Goal: Information Seeking & Learning: Learn about a topic

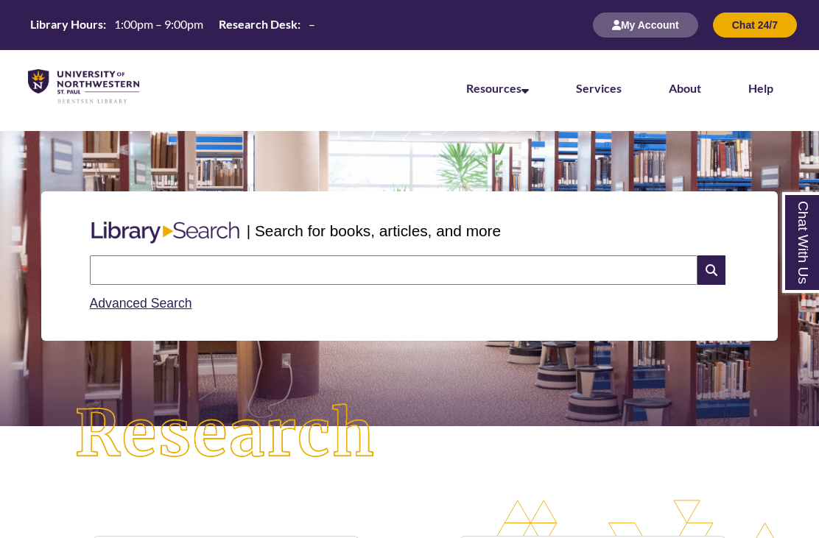
click at [636, 278] on input "text" at bounding box center [394, 270] width 608 height 29
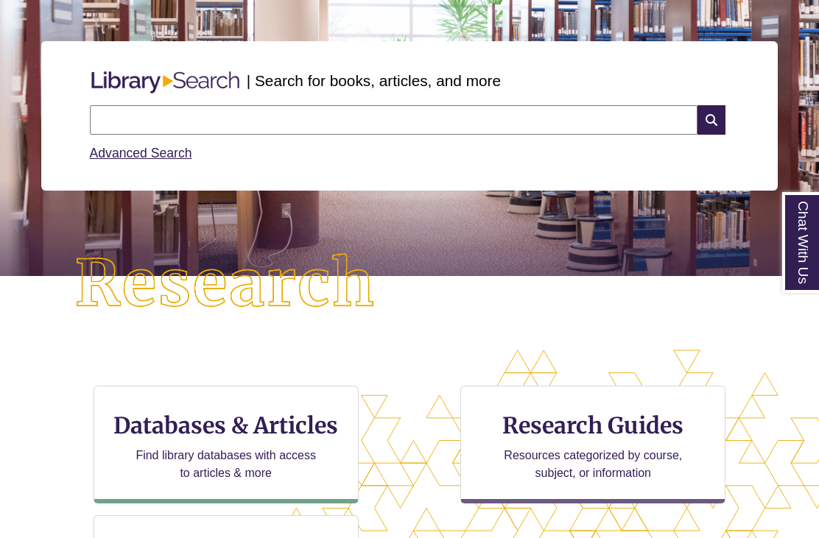
scroll to position [58, 819]
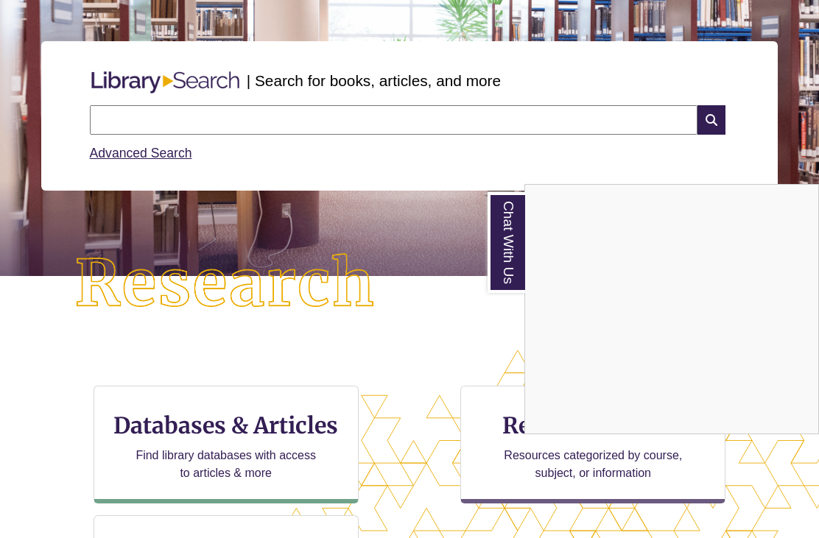
click at [812, 123] on div "Chat With Us" at bounding box center [409, 269] width 819 height 538
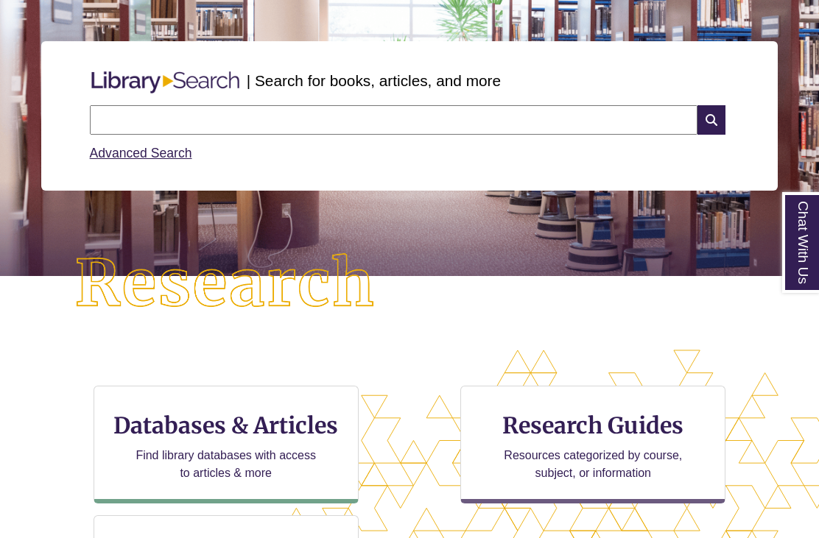
click at [804, 228] on link "Chat With Us" at bounding box center [801, 242] width 38 height 101
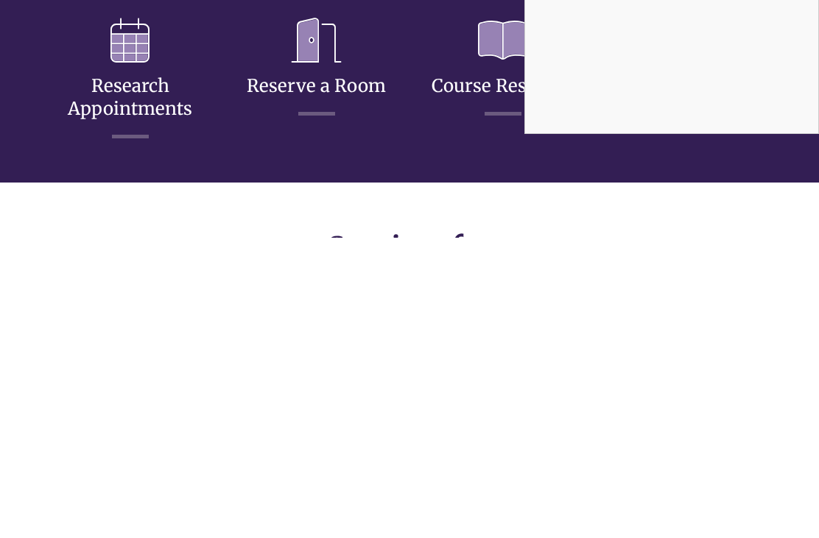
scroll to position [880, 0]
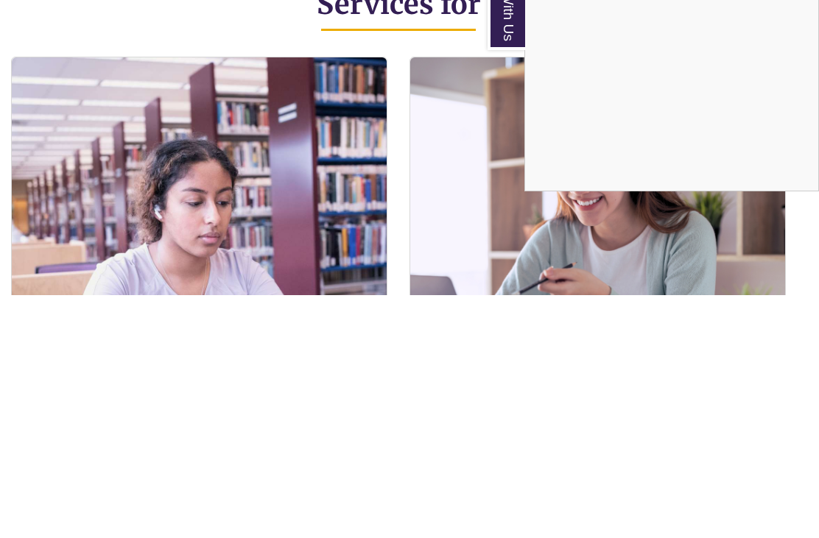
scroll to position [1123, 11]
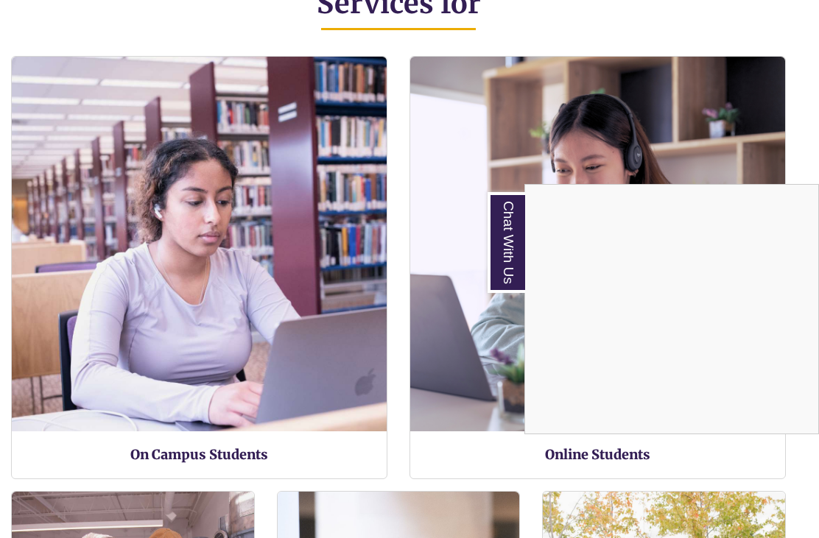
click at [763, 52] on div "Services for" at bounding box center [398, 5] width 797 height 102
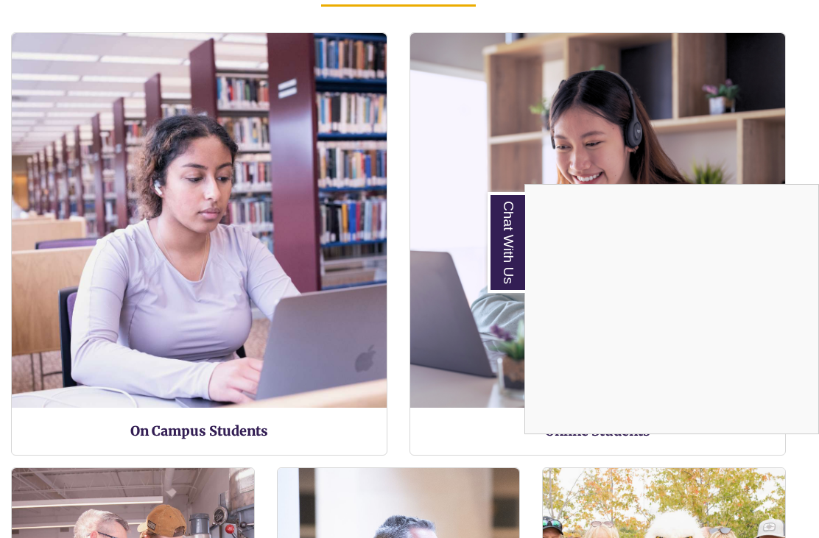
scroll to position [380, 694]
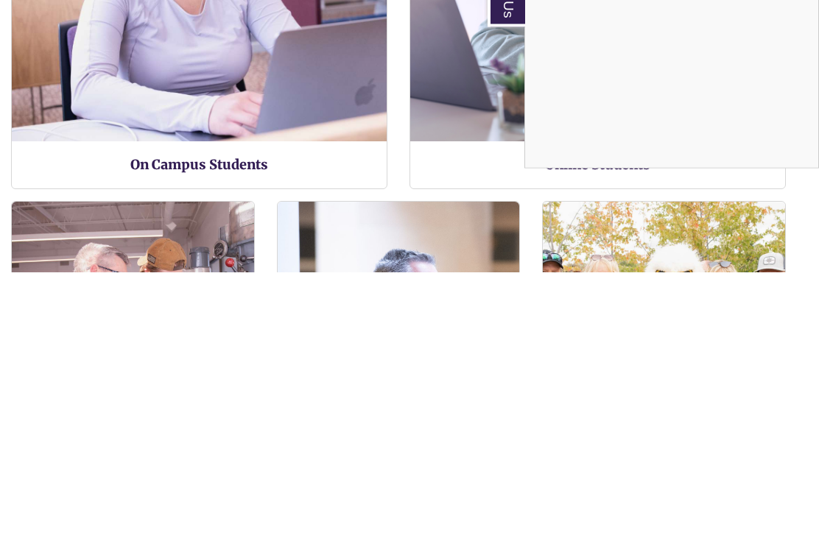
click at [818, 185] on div "Content is loading..." at bounding box center [672, 309] width 295 height 249
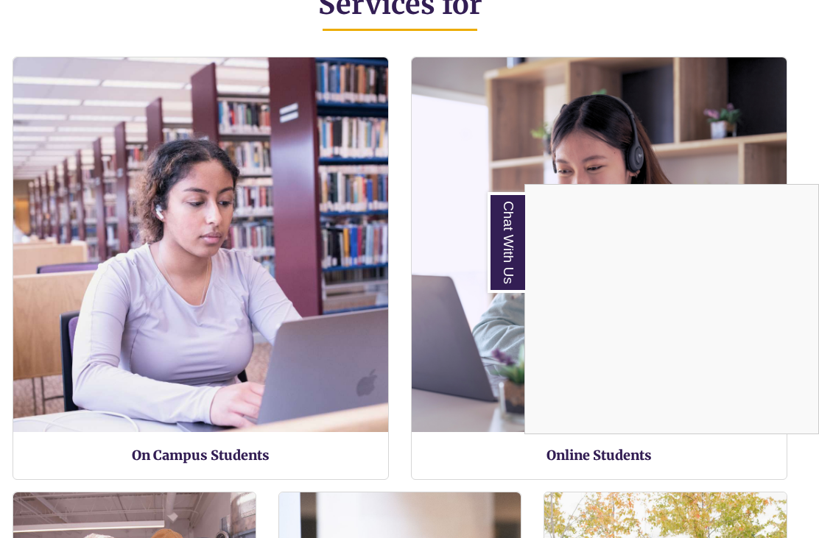
scroll to position [845, 819]
click at [651, 452] on link "Online Students" at bounding box center [599, 455] width 105 height 17
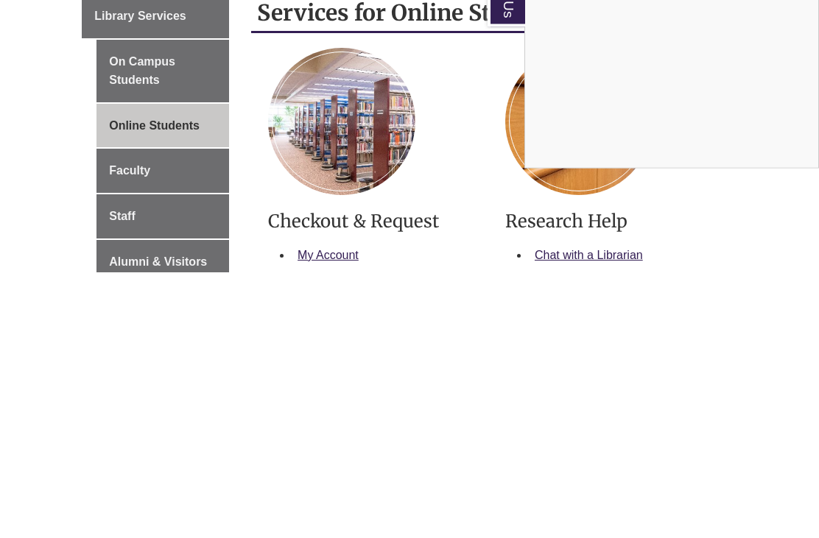
scroll to position [267, 0]
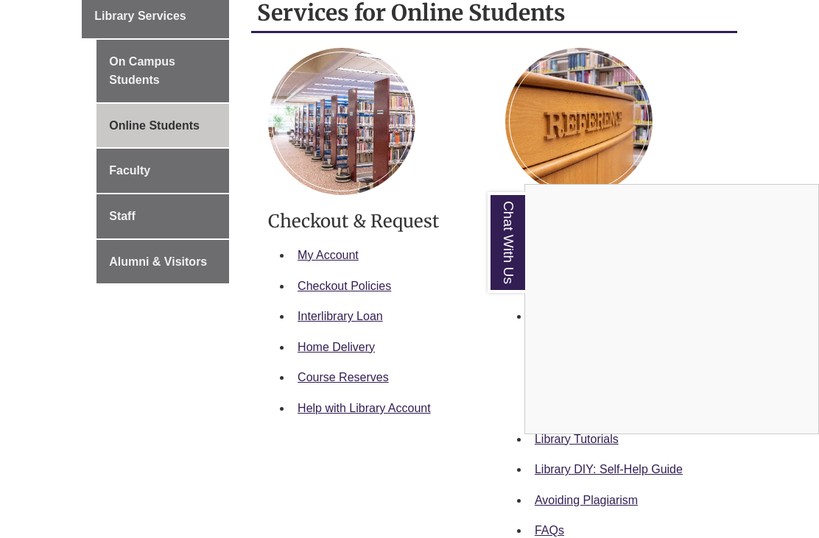
click at [809, 475] on body "Skip to Main Content Library Hours: 1:00pm – 9:00pm Research Desk: – My Account…" at bounding box center [409, 394] width 819 height 1322
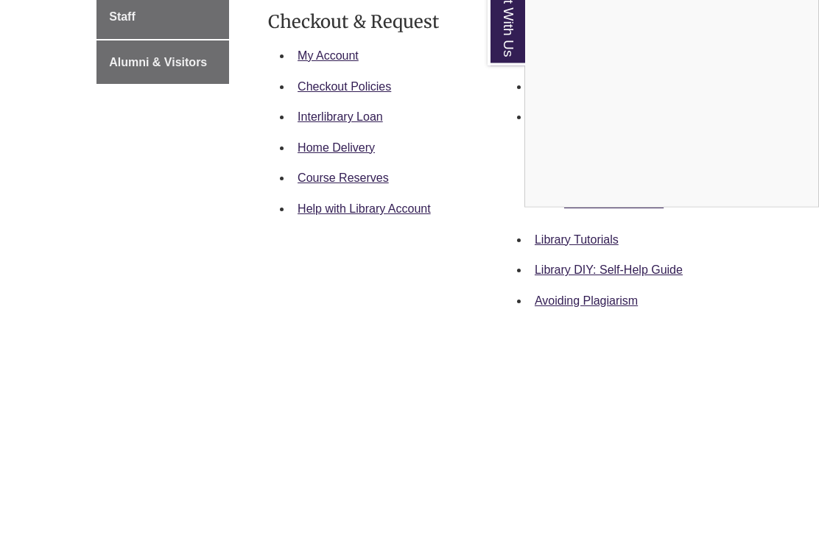
scroll to position [466, 0]
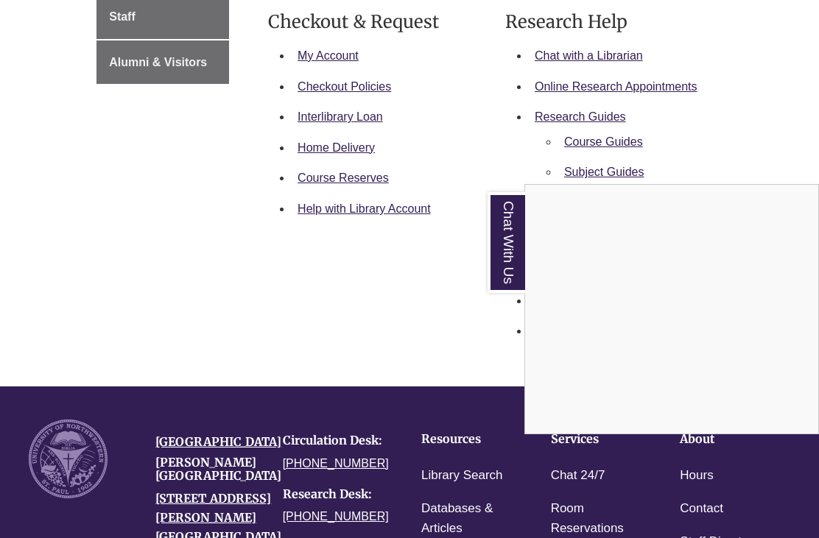
click at [378, 242] on p at bounding box center [375, 234] width 215 height 18
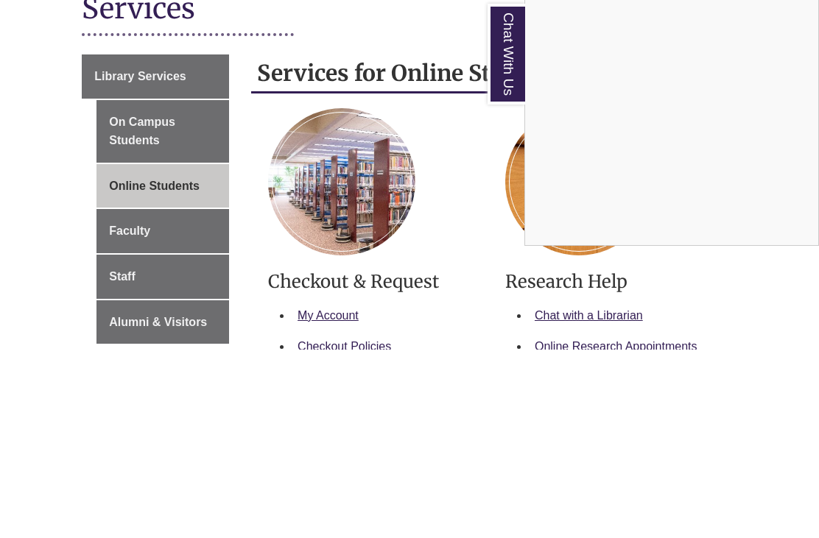
scroll to position [207, 0]
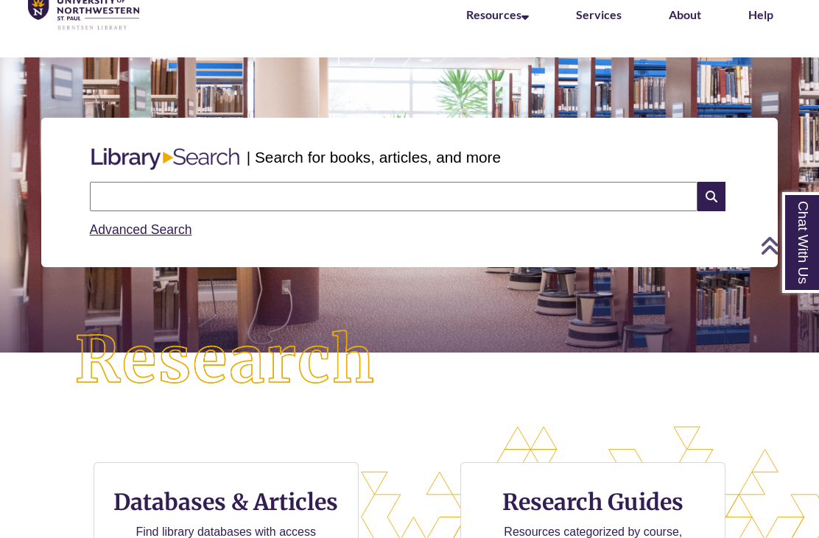
scroll to position [55, 0]
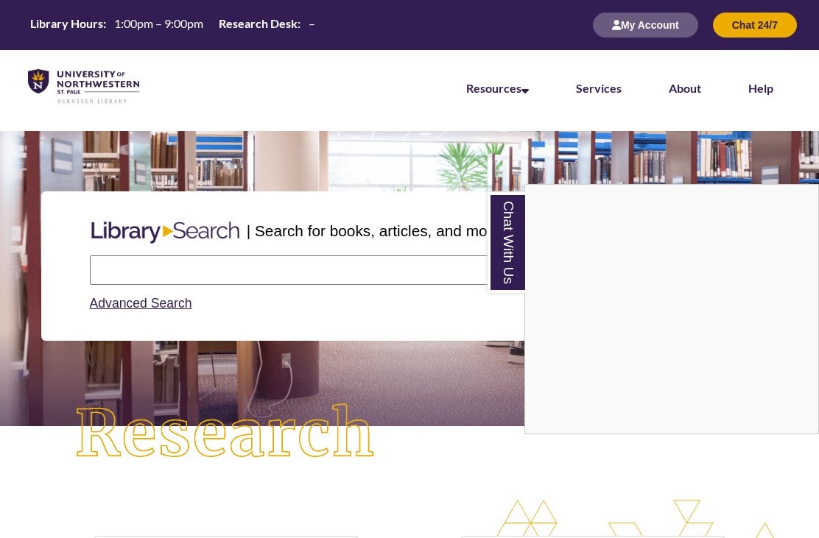
click at [296, 273] on div "Chat With Us" at bounding box center [409, 269] width 819 height 538
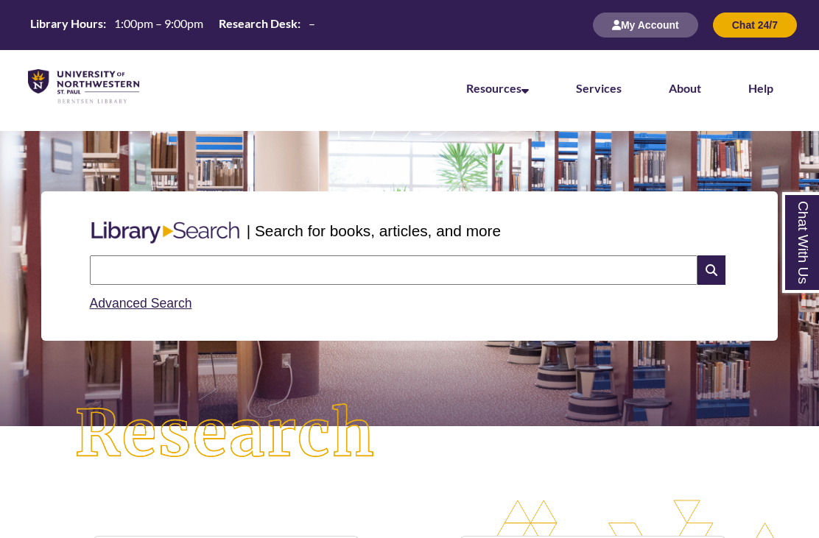
click at [329, 274] on input "text" at bounding box center [394, 270] width 608 height 29
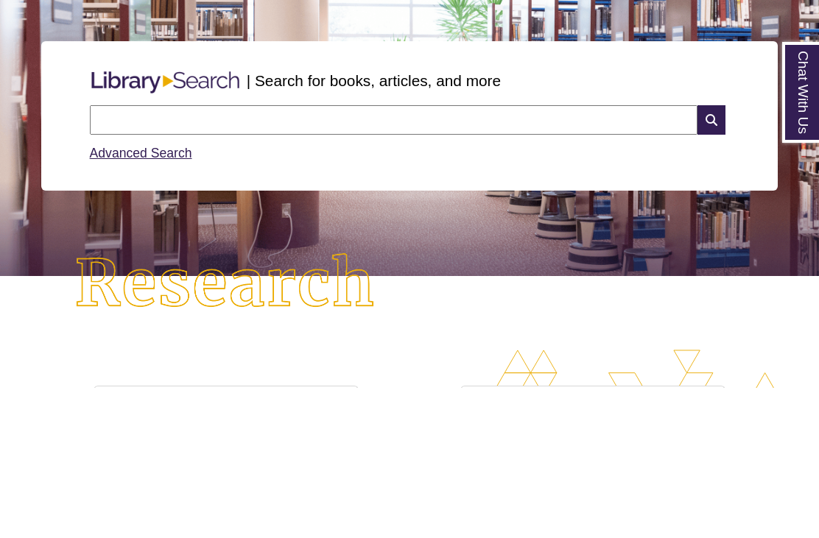
paste input "**********"
type input "*******"
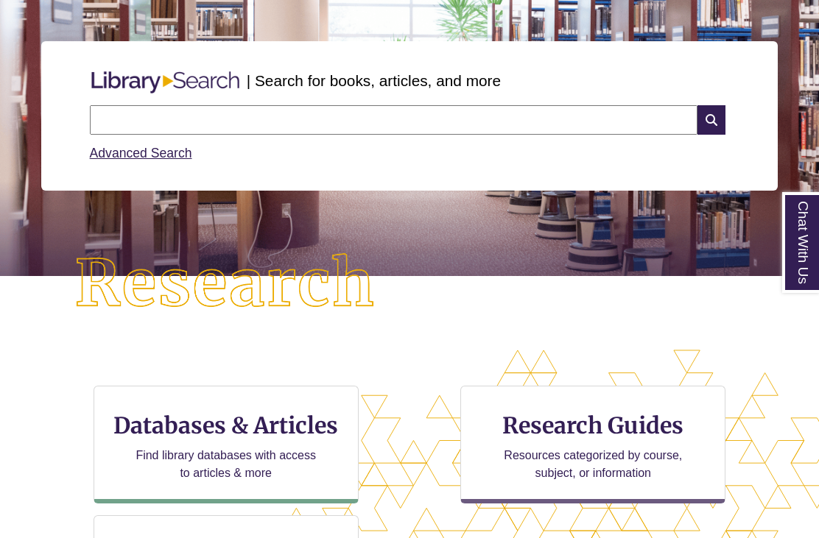
scroll to position [599, 819]
click at [382, 127] on input "text" at bounding box center [394, 119] width 608 height 29
paste input "**********"
type input "**********"
click at [706, 130] on icon at bounding box center [711, 119] width 28 height 29
